Goal: Information Seeking & Learning: Check status

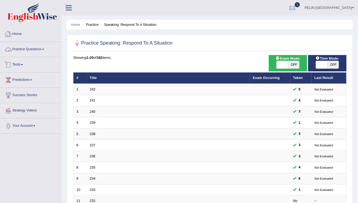
click at [40, 50] on link "Practice Questions" at bounding box center [30, 48] width 61 height 13
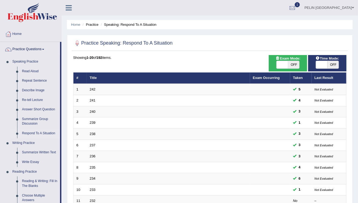
click at [32, 50] on link "Practice Questions" at bounding box center [30, 48] width 60 height 13
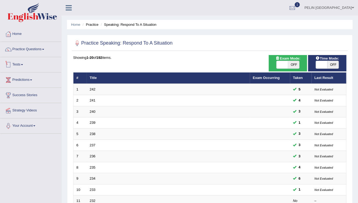
click at [23, 64] on span at bounding box center [22, 64] width 2 height 1
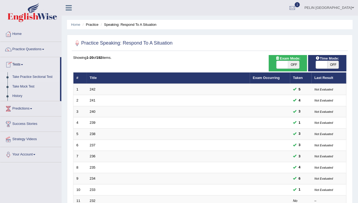
click at [26, 75] on link "Take Practice Sectional Test" at bounding box center [35, 77] width 50 height 10
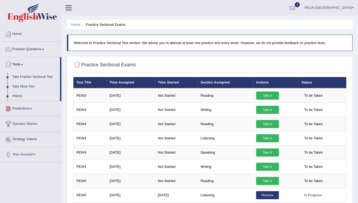
click at [21, 95] on link "History" at bounding box center [35, 96] width 50 height 10
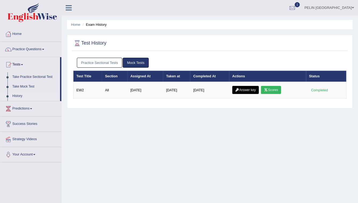
click at [114, 66] on link "Practice Sectional Tests" at bounding box center [100, 63] width 46 height 10
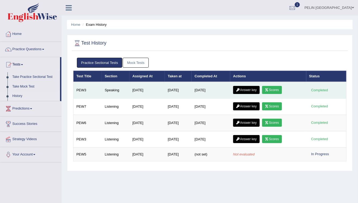
click at [275, 89] on link "Scores" at bounding box center [272, 90] width 20 height 8
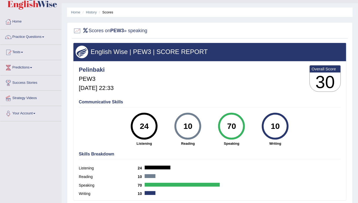
scroll to position [12, 0]
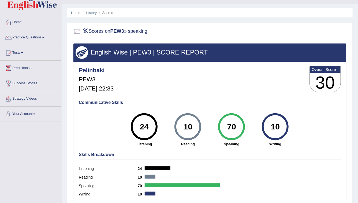
click at [44, 38] on link "Practice Questions" at bounding box center [30, 36] width 61 height 13
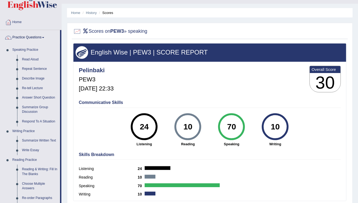
click at [44, 38] on link "Practice Questions" at bounding box center [30, 36] width 60 height 13
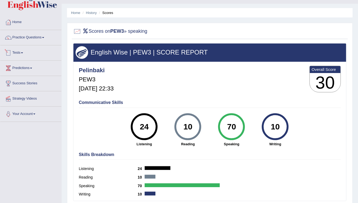
click at [24, 55] on link "Tests" at bounding box center [30, 51] width 61 height 13
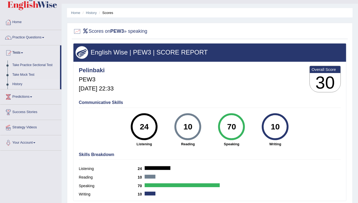
click at [21, 84] on link "History" at bounding box center [35, 84] width 50 height 10
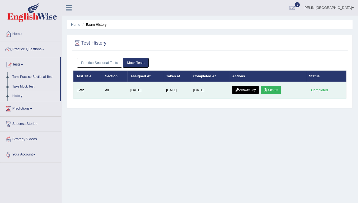
click at [254, 89] on link "Answer key" at bounding box center [246, 90] width 27 height 8
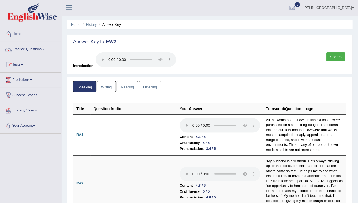
click at [92, 24] on link "History" at bounding box center [91, 25] width 11 height 4
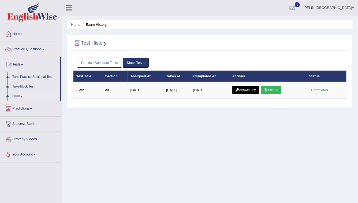
click at [102, 61] on link "Practice Sectional Tests" at bounding box center [100, 63] width 46 height 10
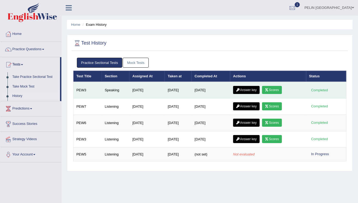
click at [250, 89] on link "Answer key" at bounding box center [246, 90] width 27 height 8
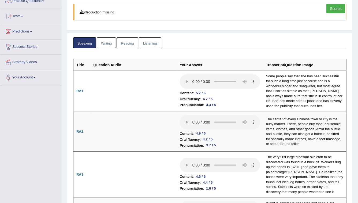
scroll to position [46, 0]
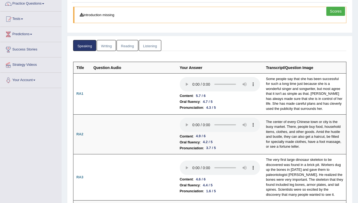
click at [110, 45] on link "Writing" at bounding box center [106, 45] width 19 height 11
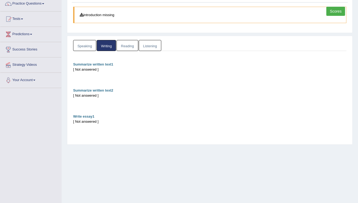
click at [124, 45] on link "Reading" at bounding box center [127, 45] width 21 height 11
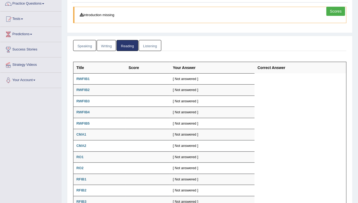
click at [144, 45] on link "Listening" at bounding box center [150, 45] width 23 height 11
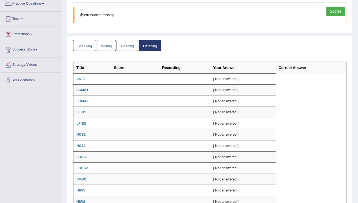
click at [87, 43] on link "Speaking" at bounding box center [84, 45] width 23 height 11
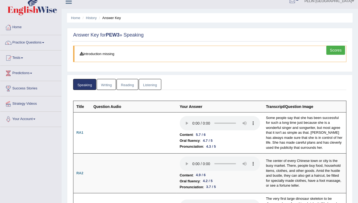
scroll to position [0, 0]
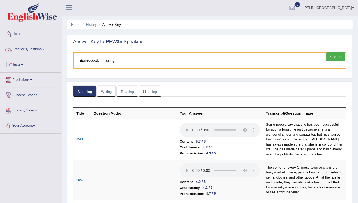
click at [90, 27] on li "History" at bounding box center [89, 24] width 16 height 5
click at [91, 25] on link "History" at bounding box center [91, 25] width 11 height 4
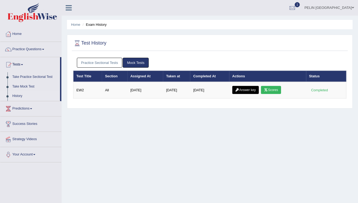
click at [105, 63] on link "Practice Sectional Tests" at bounding box center [100, 63] width 46 height 10
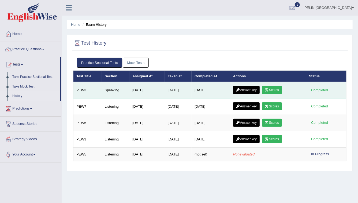
drag, startPoint x: 274, startPoint y: 89, endPoint x: 268, endPoint y: 89, distance: 5.1
click at [274, 89] on link "Scores" at bounding box center [272, 90] width 20 height 8
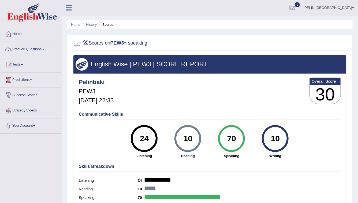
click at [44, 49] on link "Practice Questions" at bounding box center [30, 48] width 61 height 13
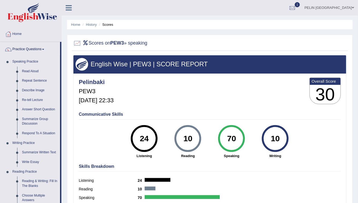
click at [44, 49] on link "Practice Questions" at bounding box center [30, 48] width 60 height 13
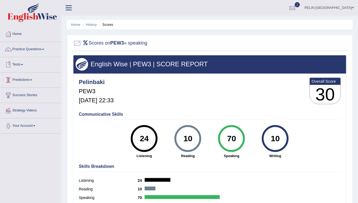
click at [25, 67] on link "Tests" at bounding box center [30, 63] width 61 height 13
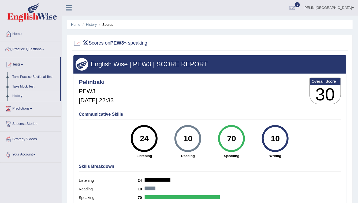
click at [21, 95] on link "History" at bounding box center [35, 96] width 50 height 10
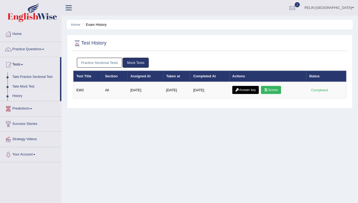
click at [108, 60] on link "Practice Sectional Tests" at bounding box center [100, 63] width 46 height 10
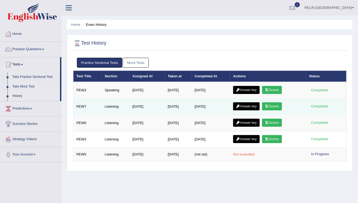
click at [269, 105] on icon at bounding box center [267, 106] width 4 height 3
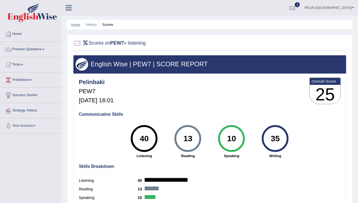
click at [77, 24] on link "Home" at bounding box center [75, 25] width 9 height 4
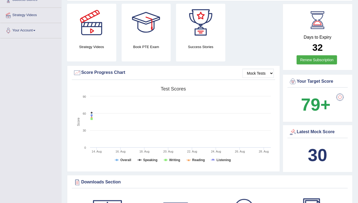
scroll to position [133, 0]
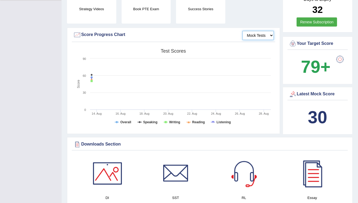
click at [262, 35] on select "Mock Tests" at bounding box center [258, 35] width 31 height 9
click at [243, 31] on select "Mock Tests" at bounding box center [258, 35] width 31 height 9
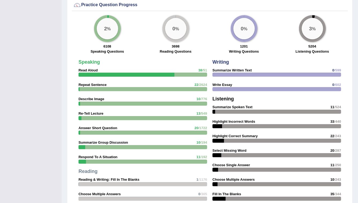
scroll to position [396, 0]
